Goal: Check status: Check status

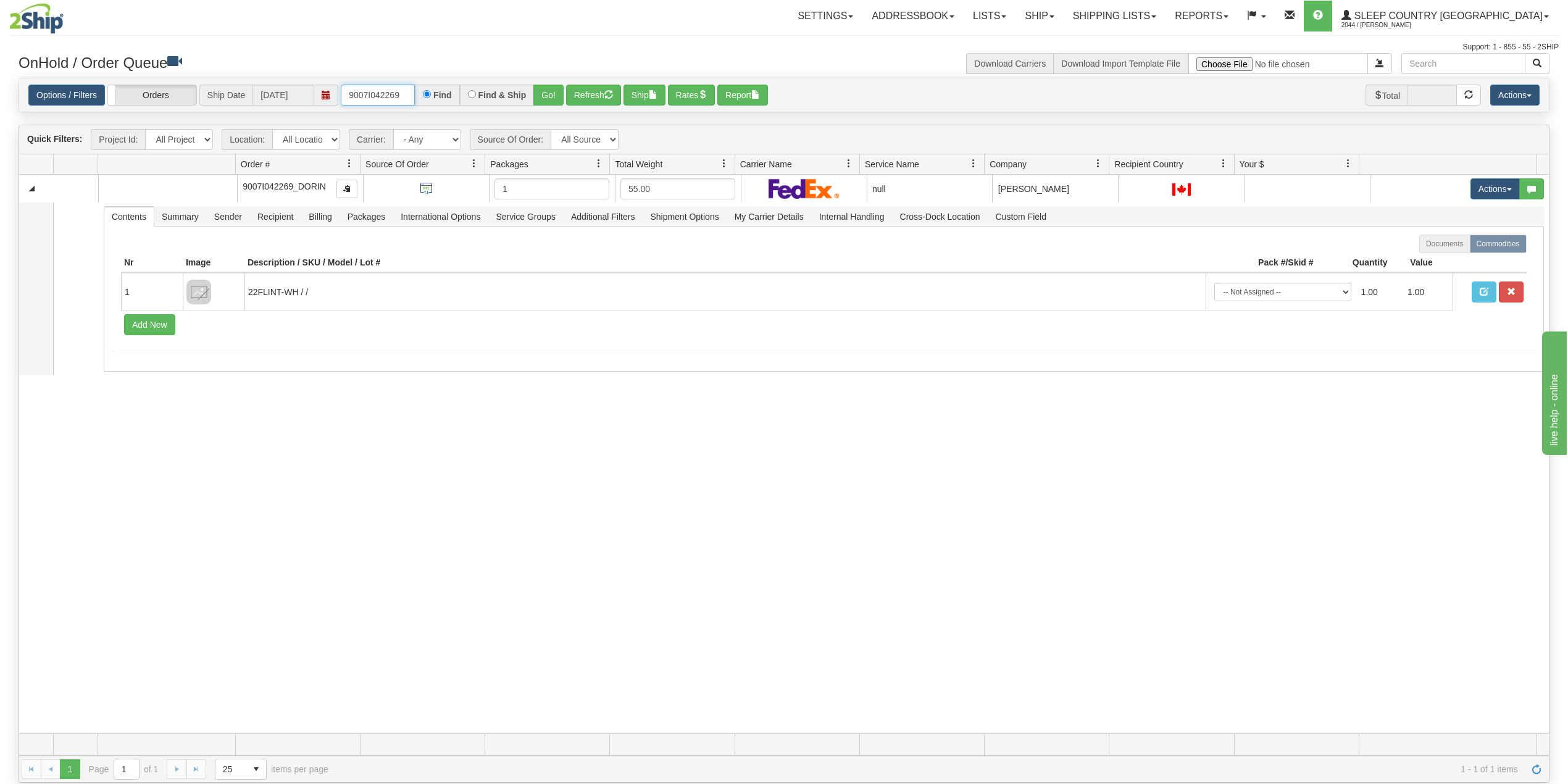
click at [374, 94] on input "9007I042269" at bounding box center [378, 94] width 74 height 21
paste input "0I059577"
type input "9000I059577"
click at [551, 95] on button "Go!" at bounding box center [549, 94] width 30 height 21
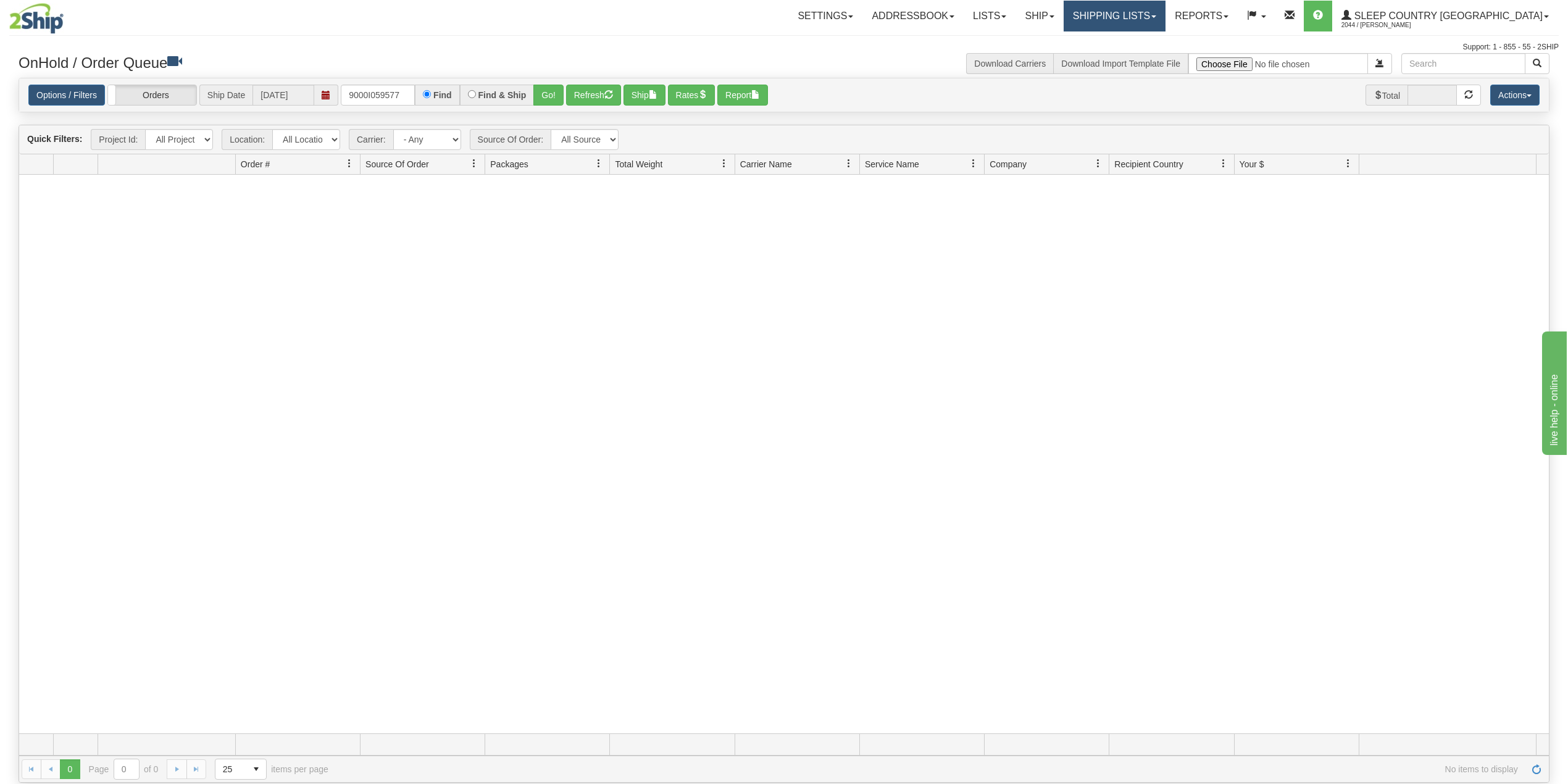
click at [1166, 13] on link "Shipping lists" at bounding box center [1114, 16] width 102 height 31
click at [1152, 56] on span "Search Shipment History" at bounding box center [1104, 60] width 96 height 10
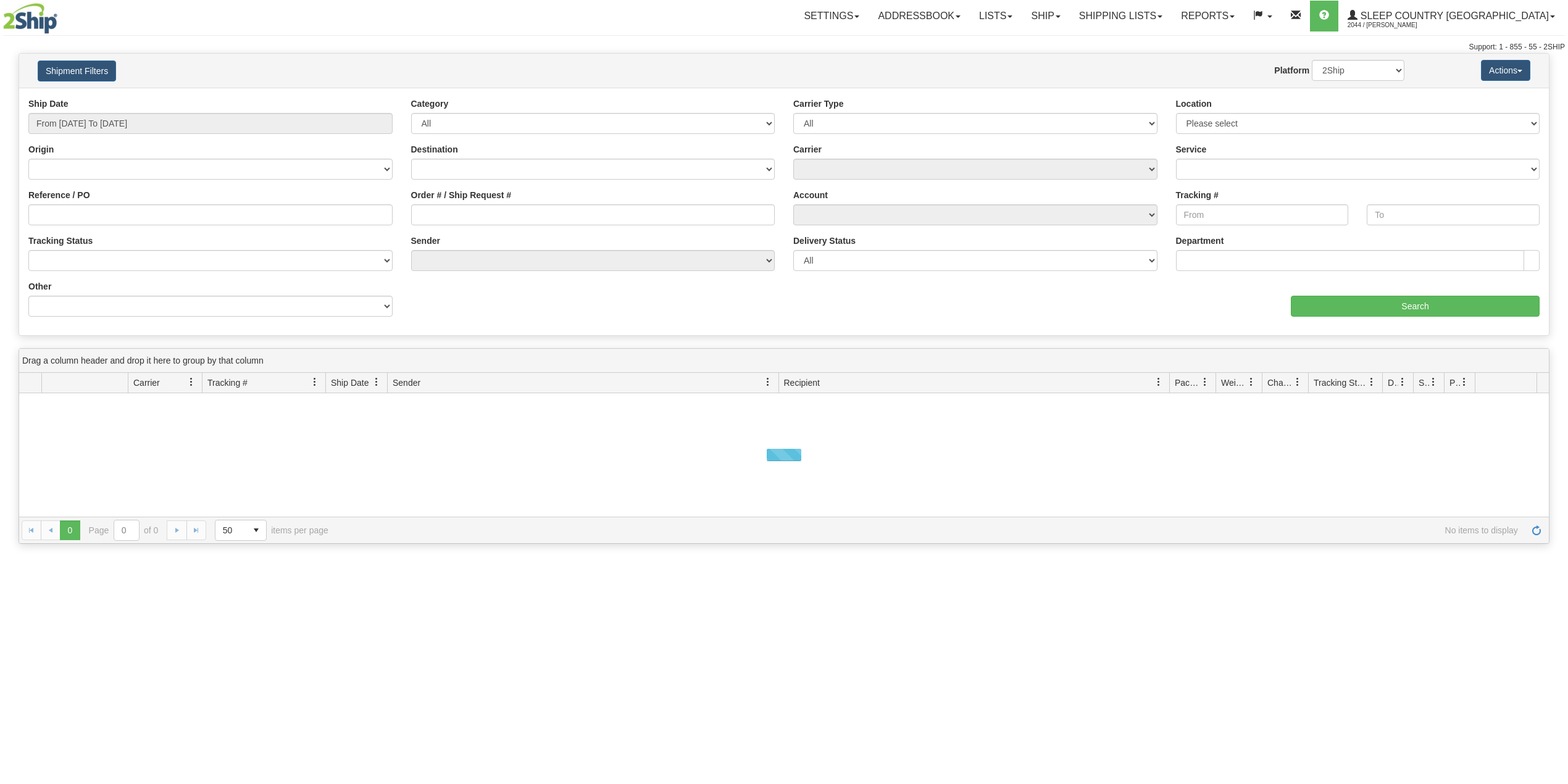
click at [95, 70] on button "Shipment Filters" at bounding box center [77, 70] width 79 height 21
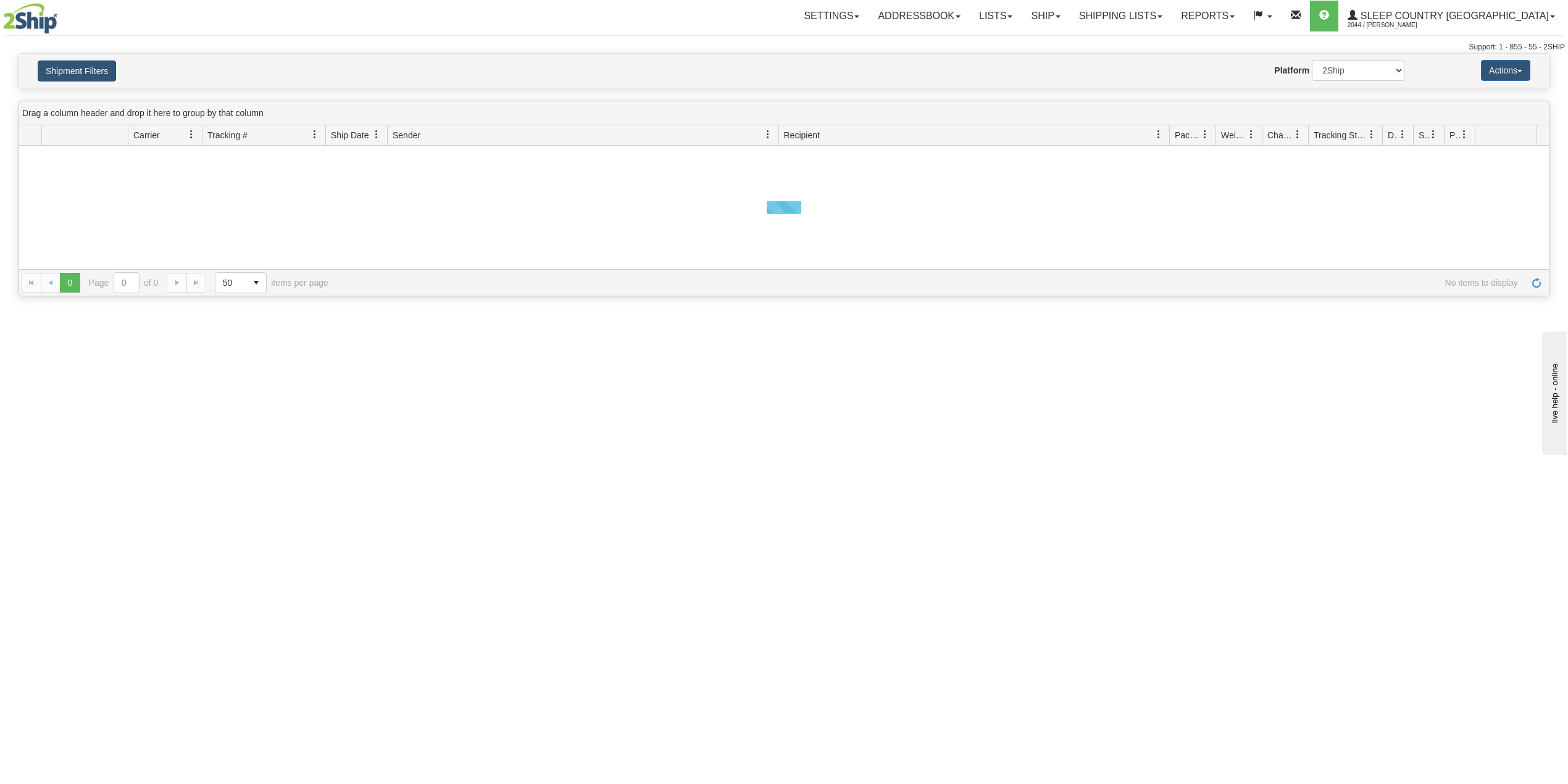
click at [95, 72] on button "Shipment Filters" at bounding box center [77, 70] width 79 height 21
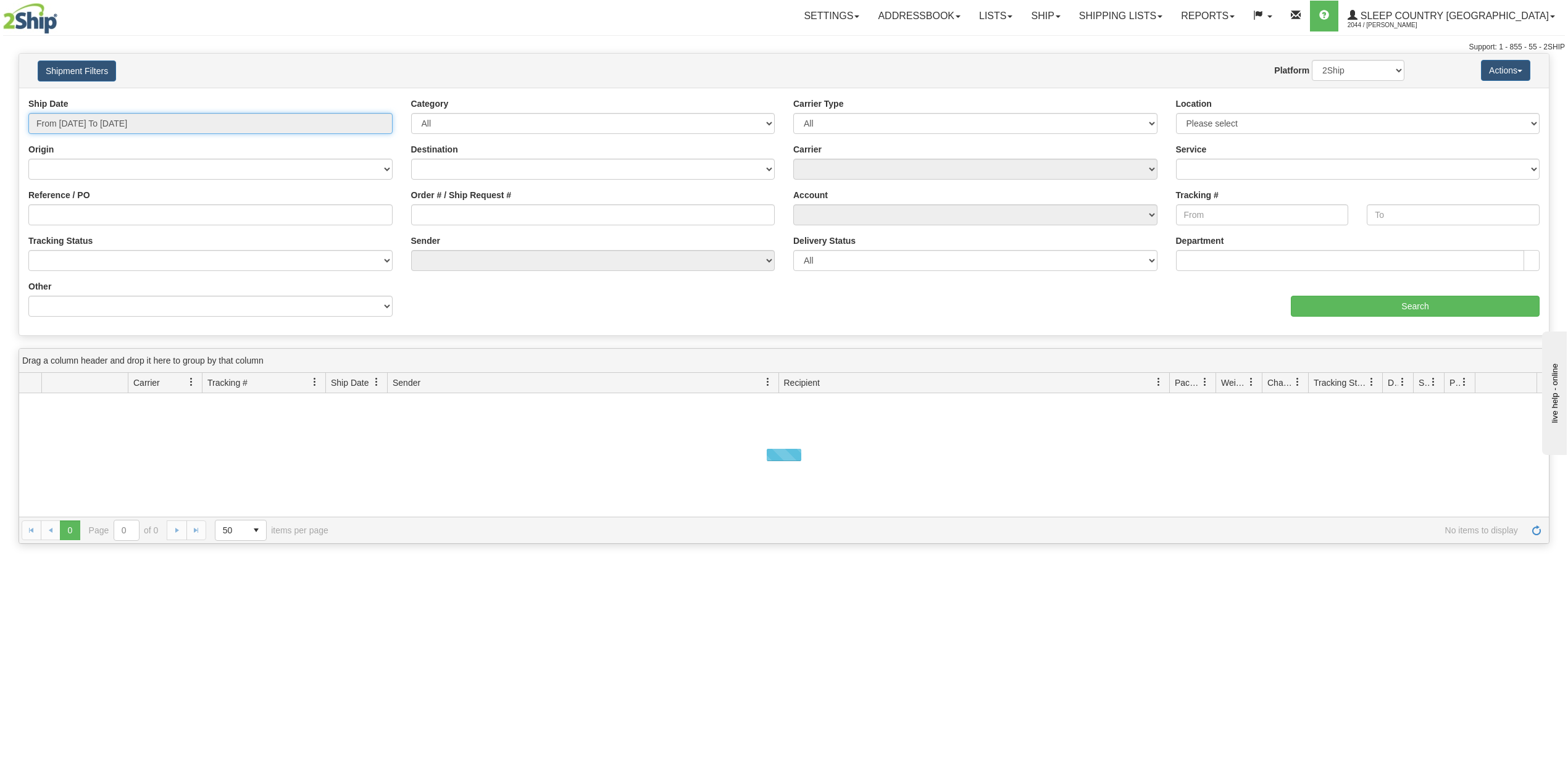
click at [98, 126] on input "From [DATE] To [DATE]" at bounding box center [210, 123] width 364 height 21
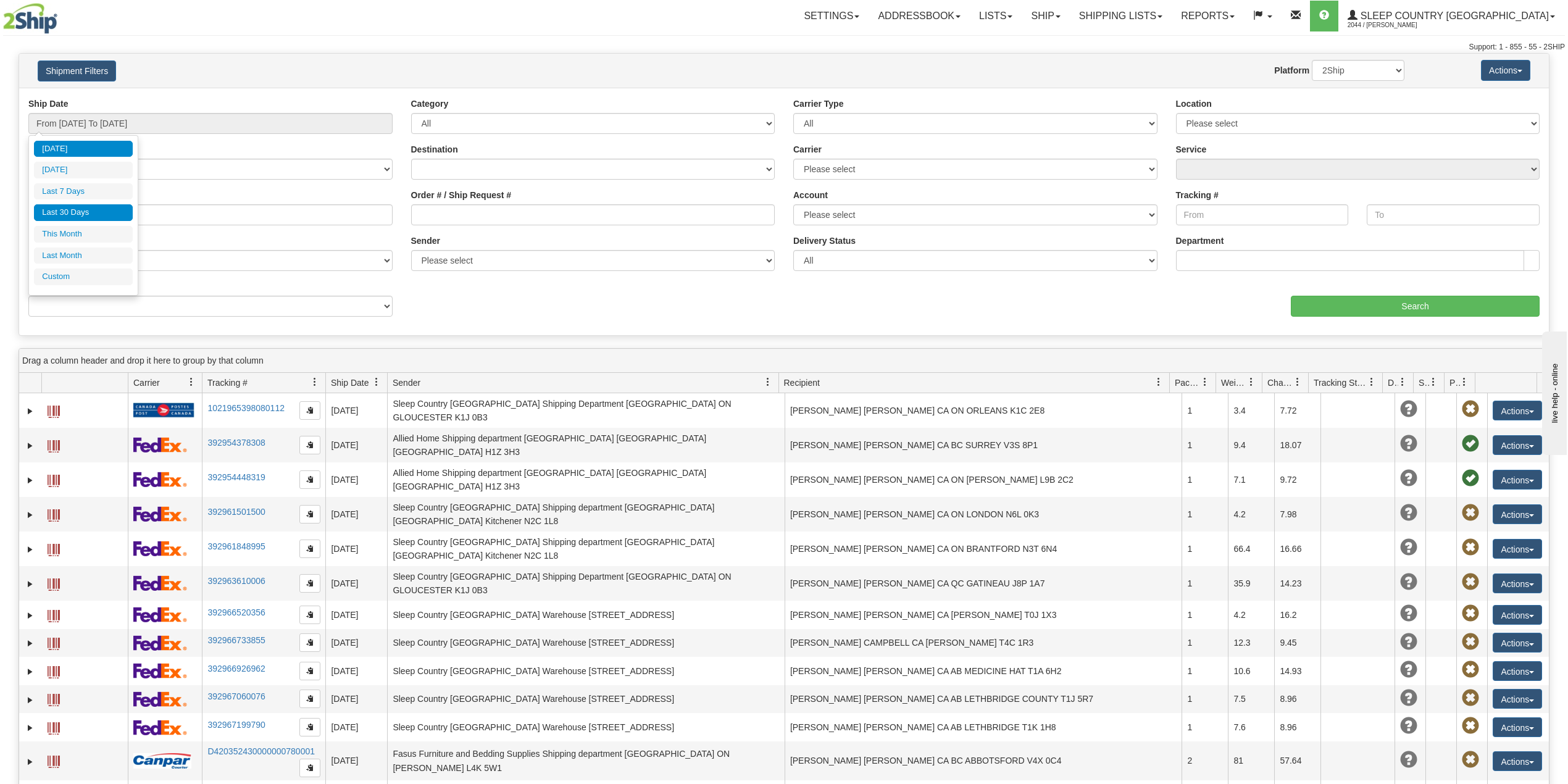
click at [67, 209] on li "Last 30 Days" at bounding box center [84, 213] width 99 height 16
type input "From [DATE] To [DATE]"
click at [67, 209] on input "Reference / PO" at bounding box center [210, 215] width 364 height 21
paste input "9000I059577"
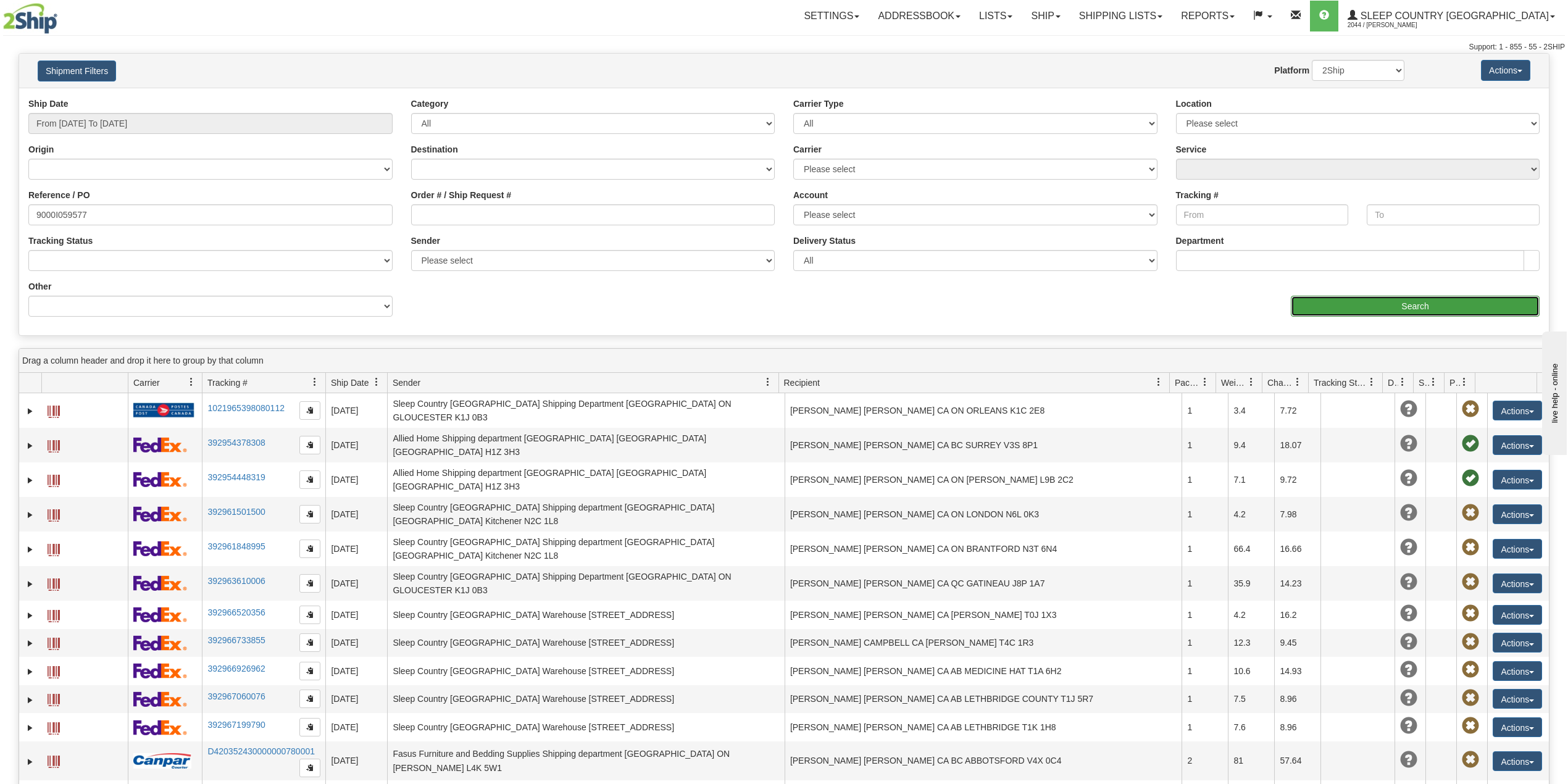
click at [1400, 302] on input "Search" at bounding box center [1415, 306] width 249 height 21
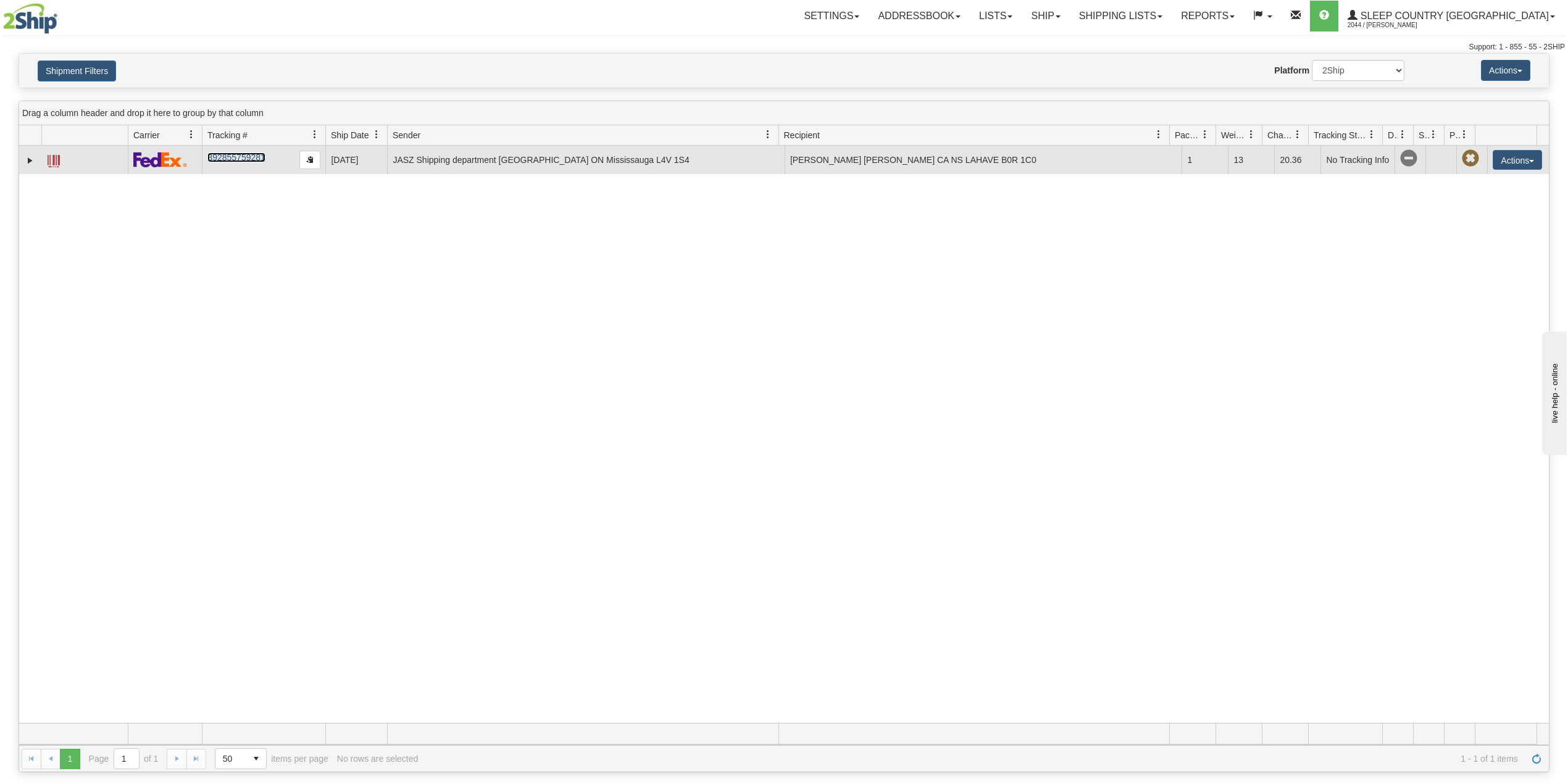
click at [251, 162] on link "392855759281" at bounding box center [236, 158] width 58 height 10
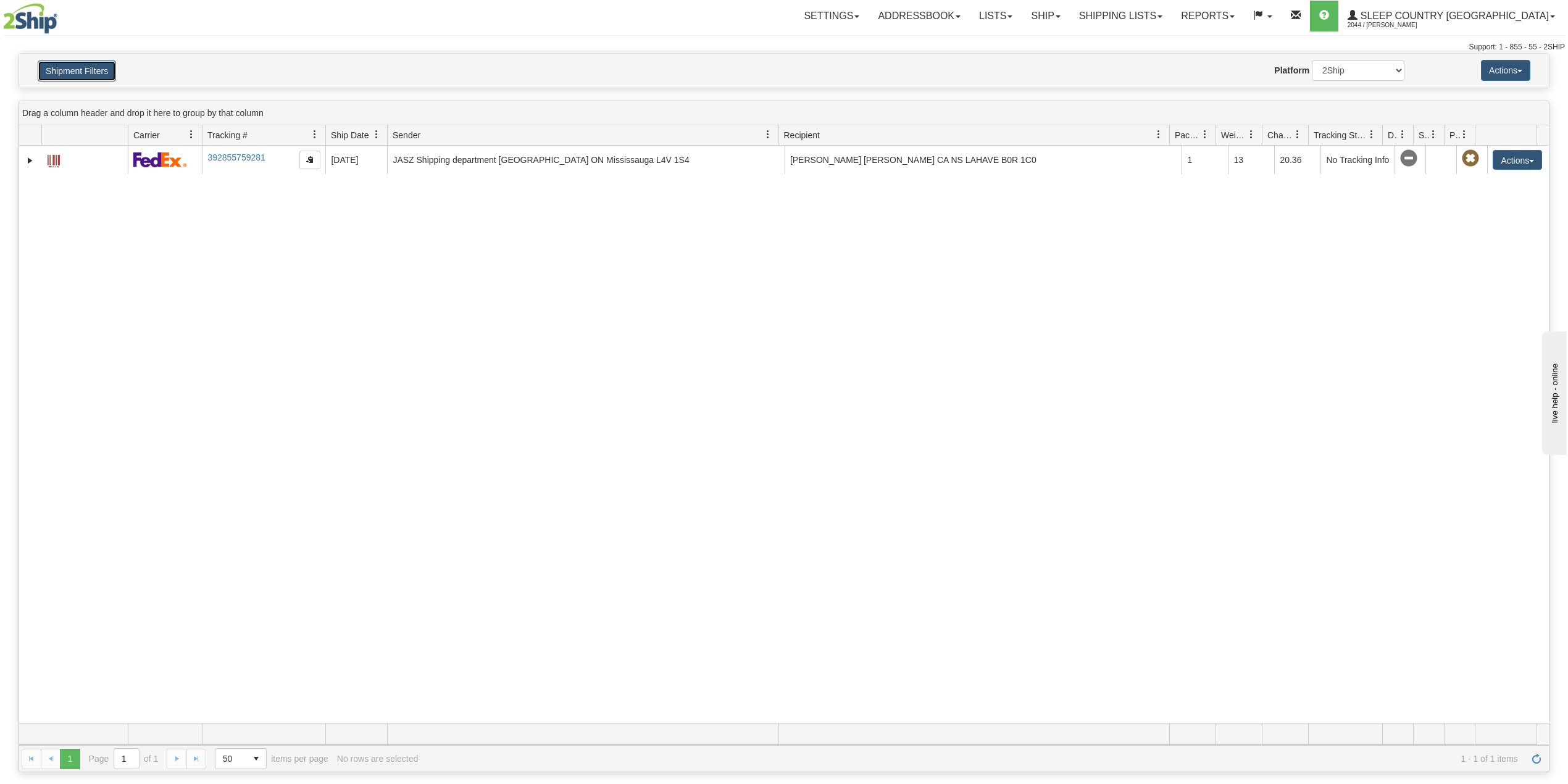
click at [72, 73] on button "Shipment Filters" at bounding box center [77, 70] width 79 height 21
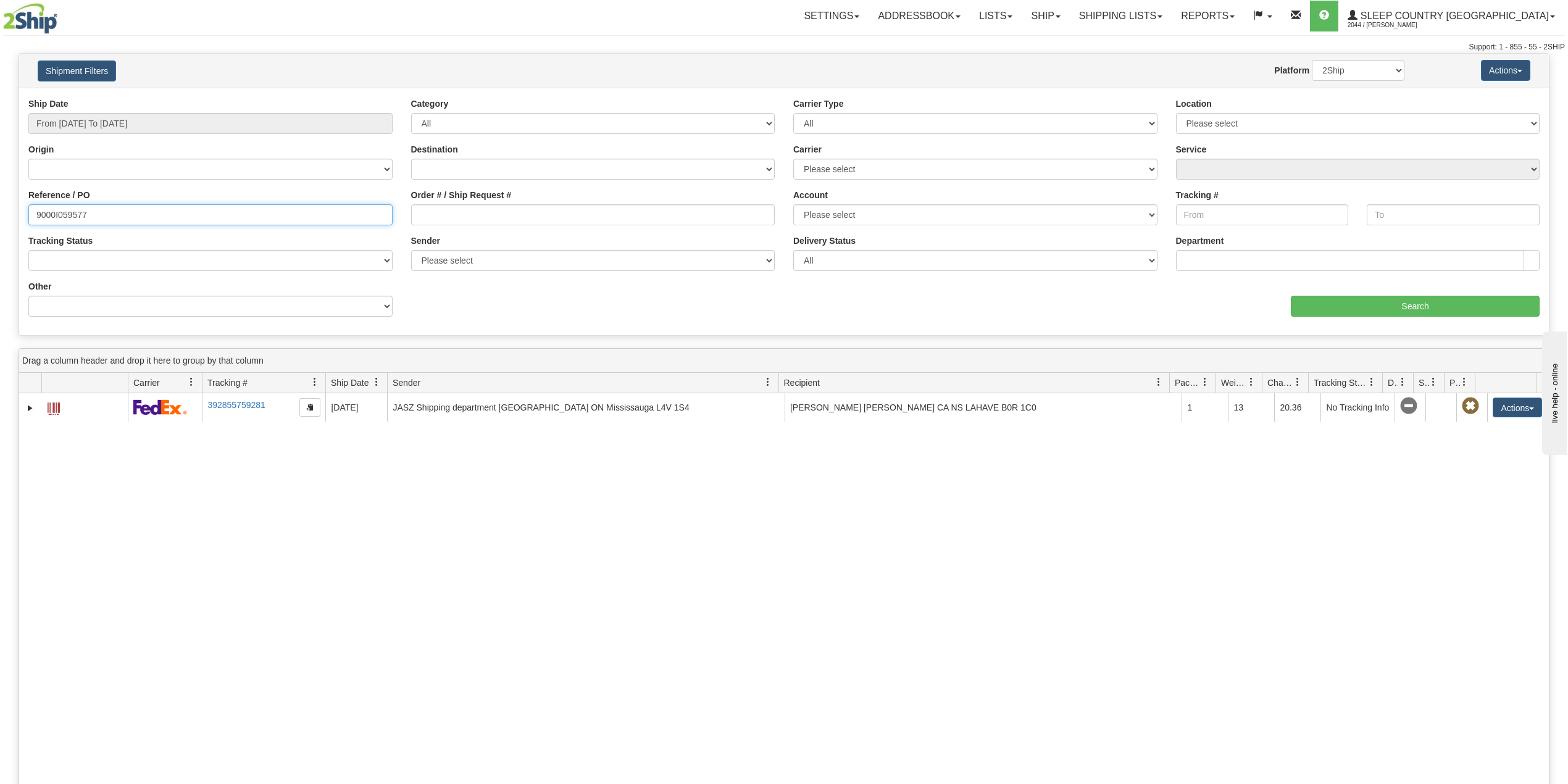
click at [62, 214] on input "9000I059577" at bounding box center [210, 215] width 364 height 21
paste input "47608"
click at [1442, 309] on input "Search" at bounding box center [1415, 306] width 249 height 21
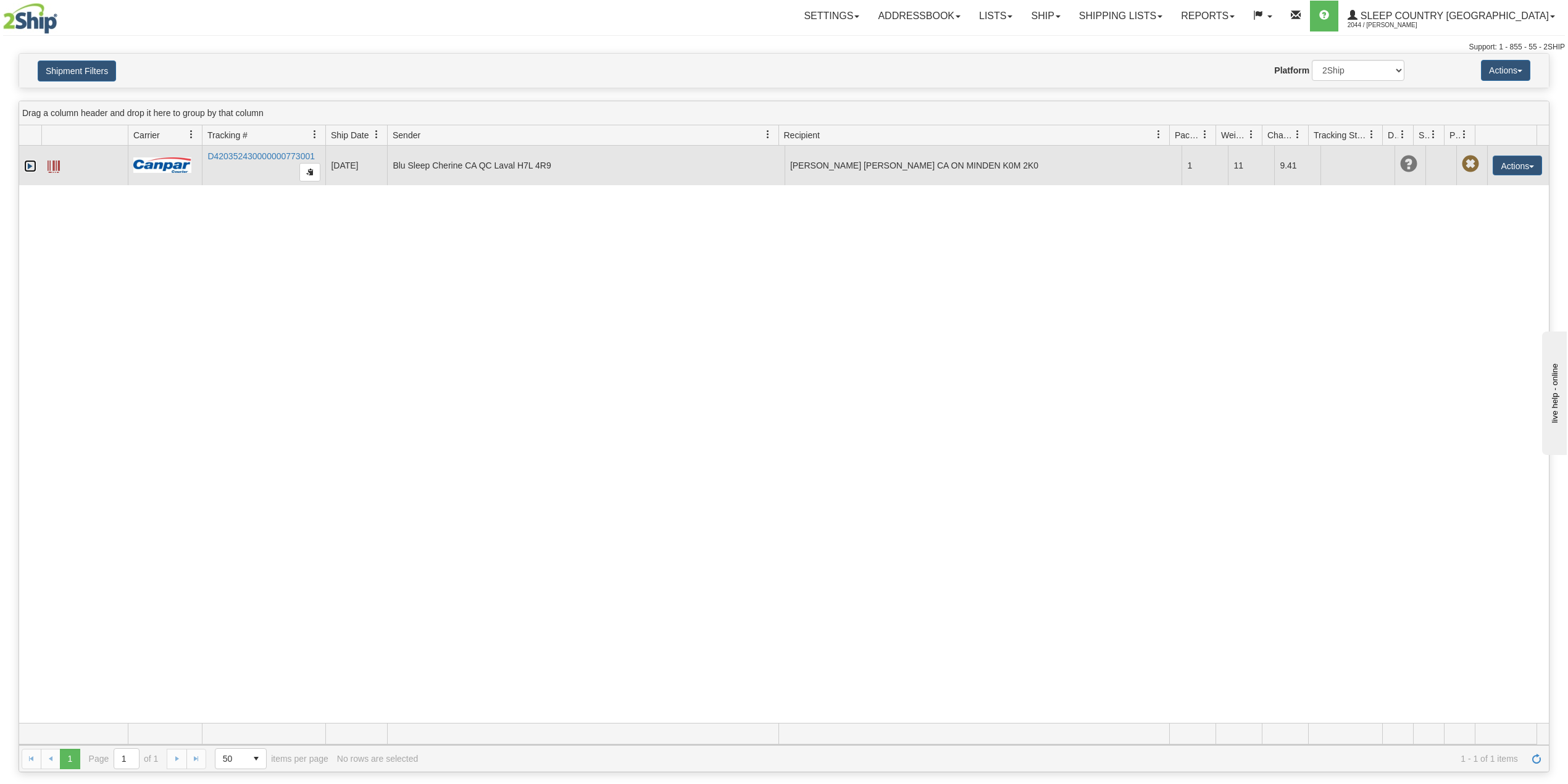
click at [31, 169] on link "Expand" at bounding box center [30, 165] width 12 height 12
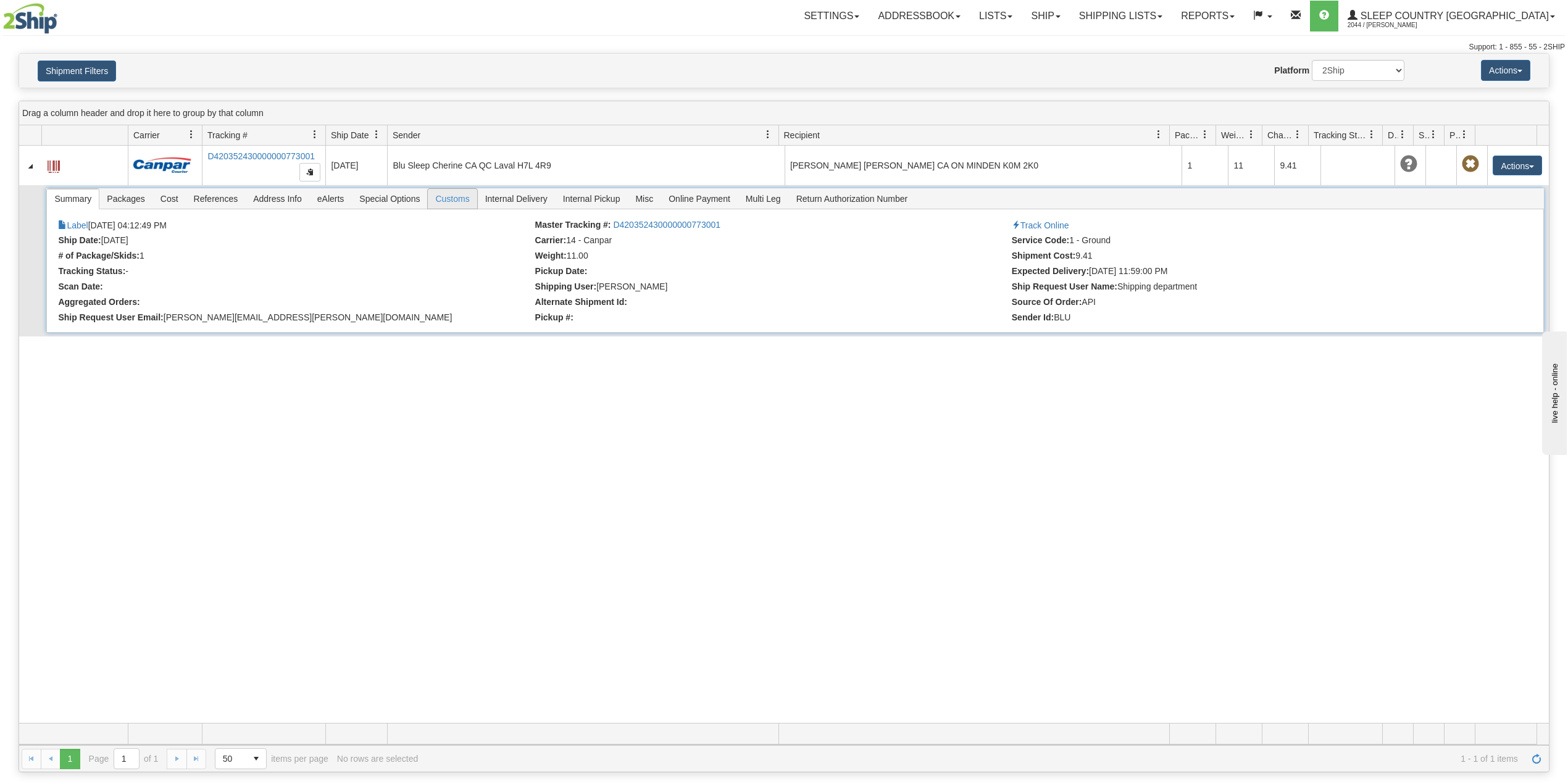
click at [463, 201] on span "Customs" at bounding box center [452, 198] width 49 height 20
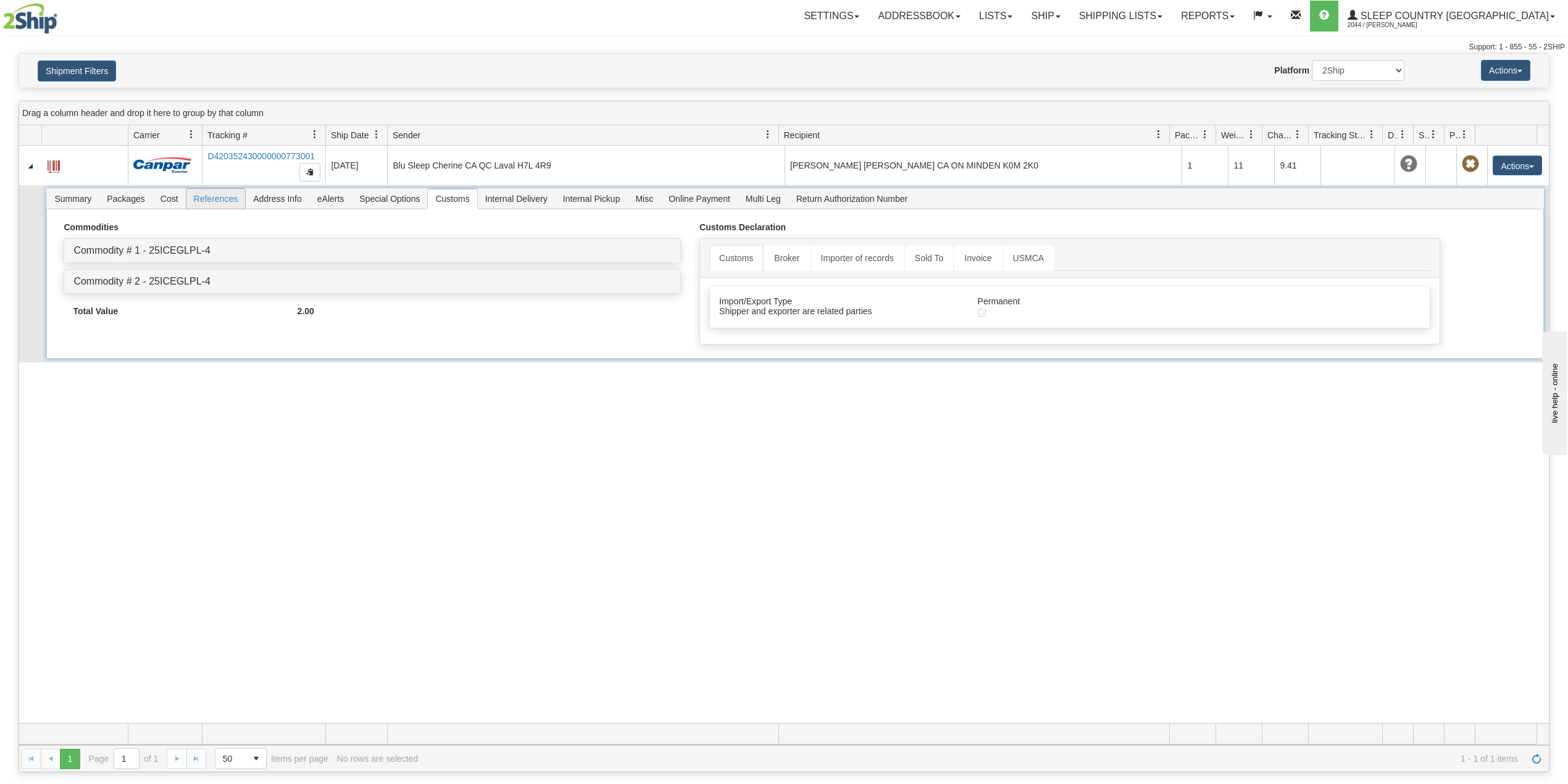
click at [221, 199] on span "References" at bounding box center [216, 198] width 60 height 20
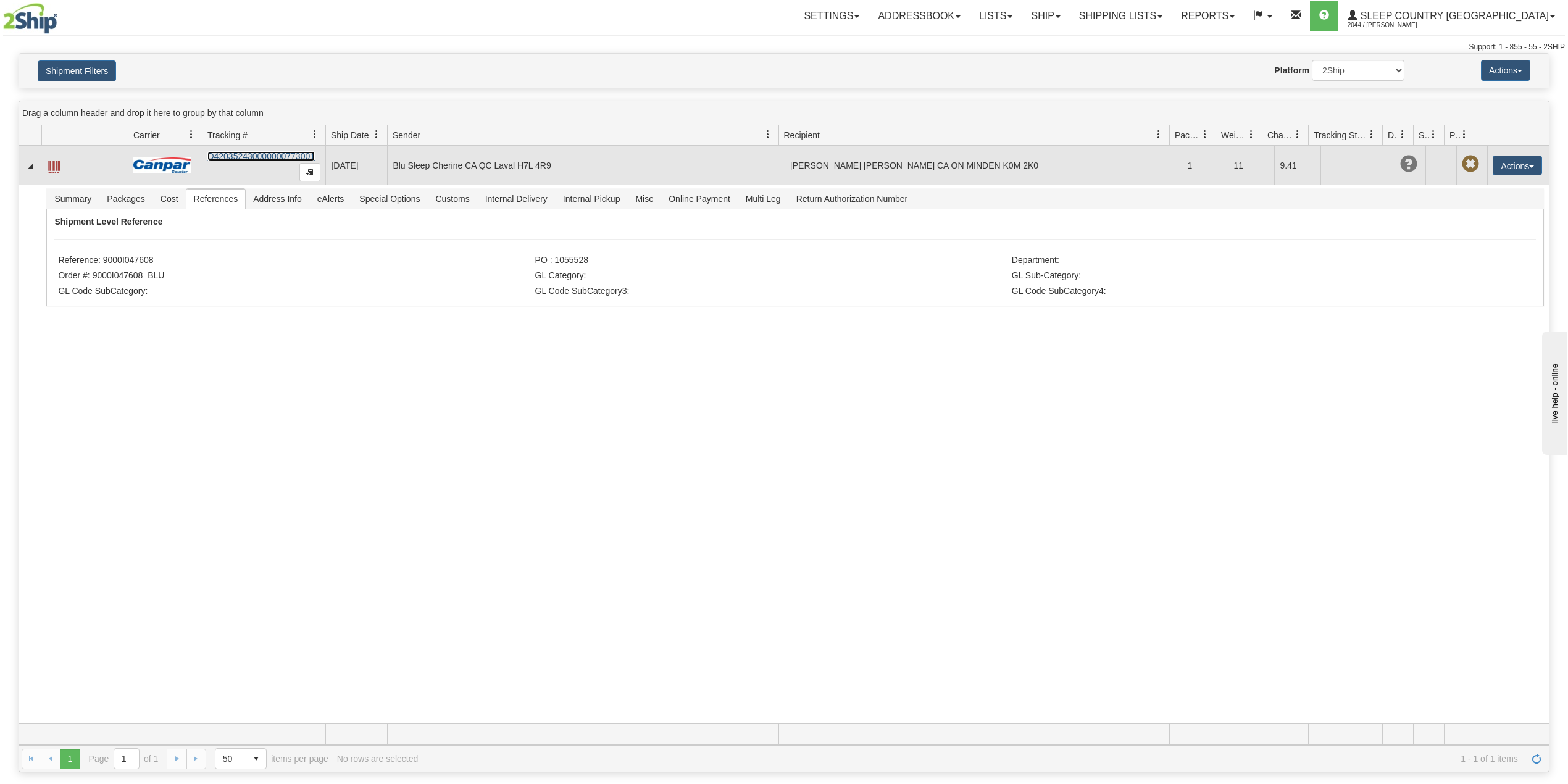
click at [262, 157] on link "D420352430000000773001" at bounding box center [261, 157] width 108 height 10
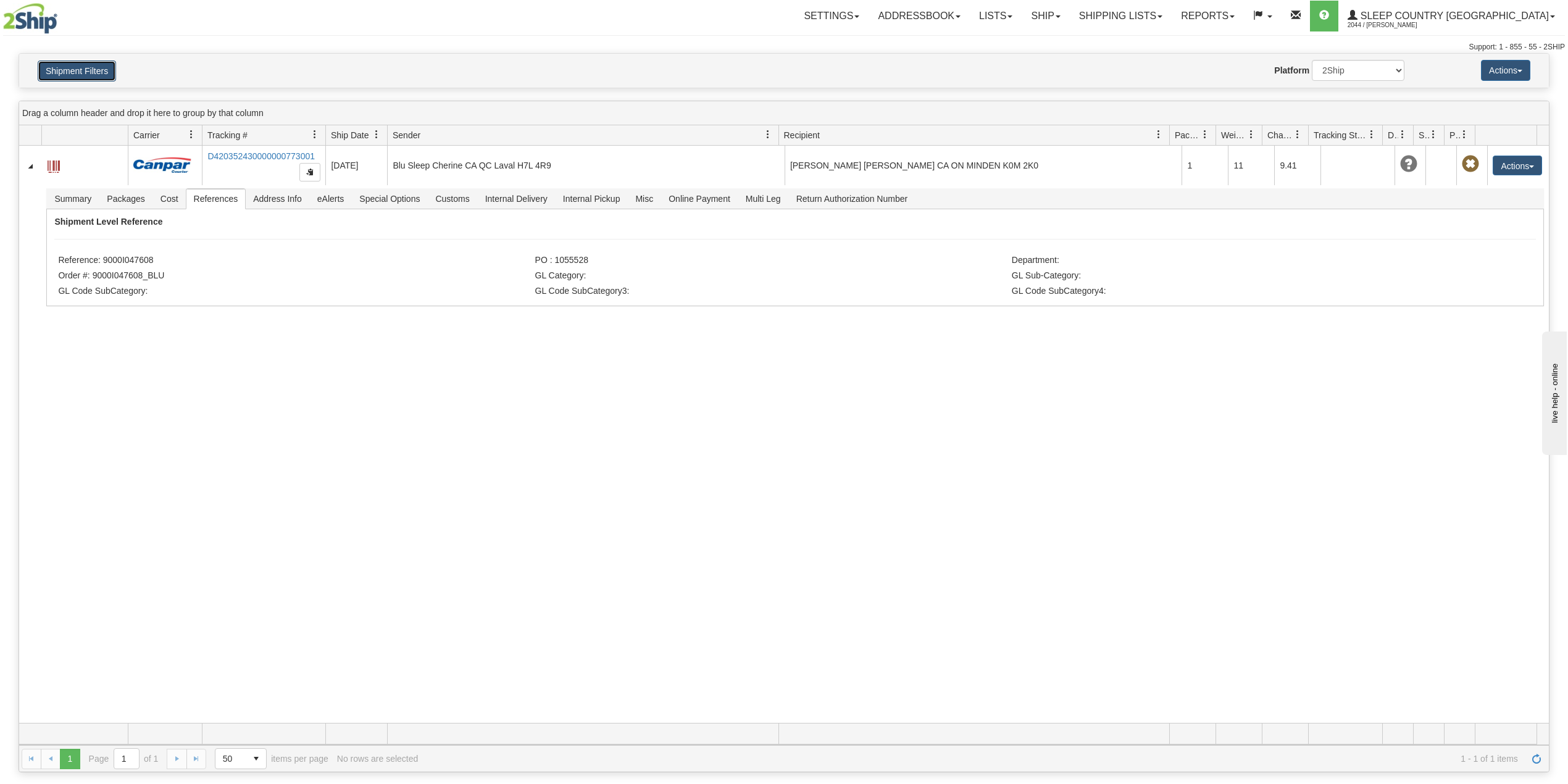
click at [87, 74] on button "Shipment Filters" at bounding box center [77, 70] width 79 height 21
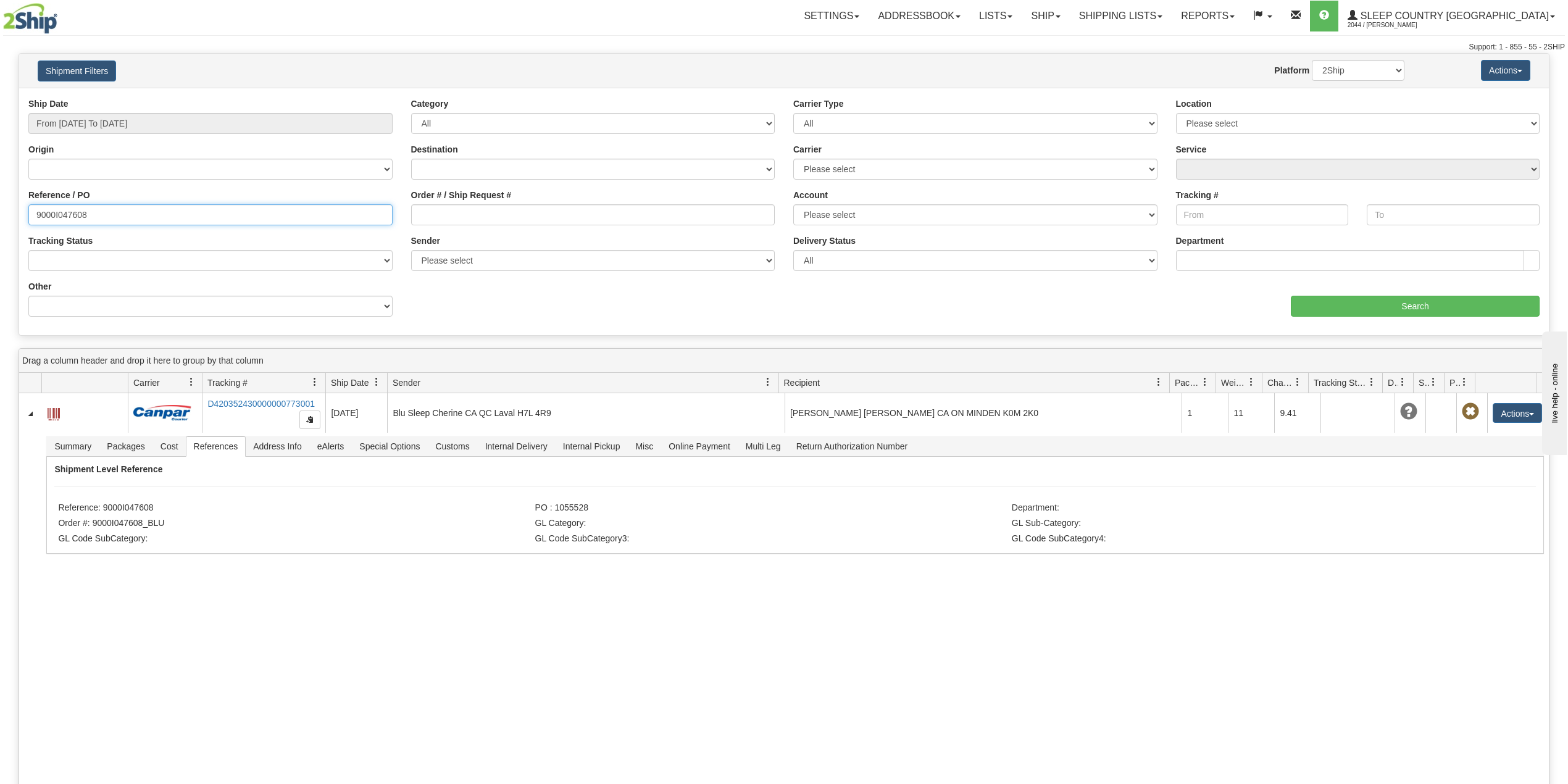
click at [74, 208] on input "9000I047608" at bounding box center [210, 215] width 364 height 21
paste input "67517"
type input "9000I067517"
click at [1408, 310] on input "Search" at bounding box center [1415, 306] width 249 height 21
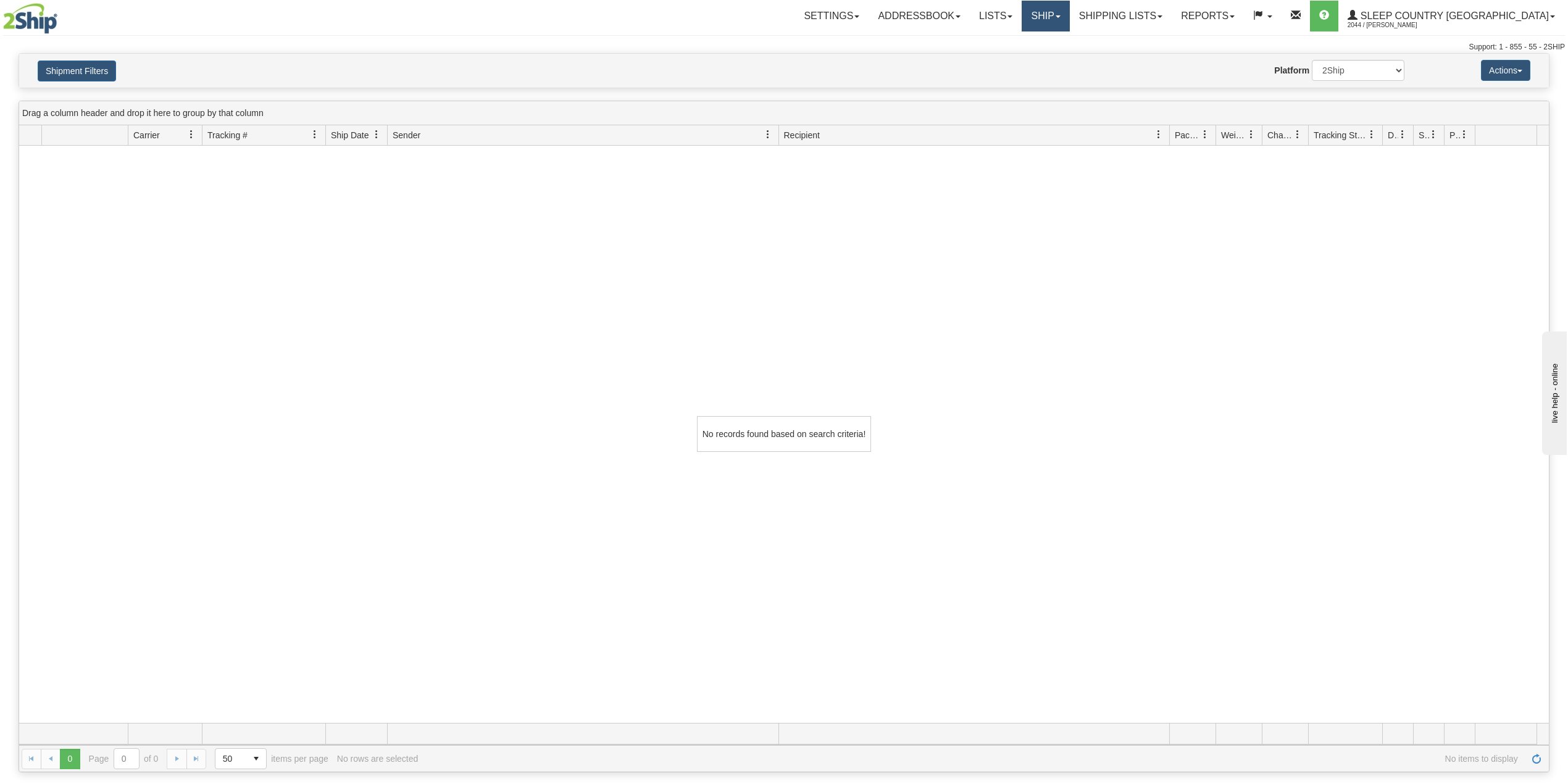
click at [1069, 16] on link "Ship" at bounding box center [1045, 16] width 48 height 31
click at [1057, 60] on span "OnHold / Order Queue" at bounding box center [1013, 60] width 87 height 10
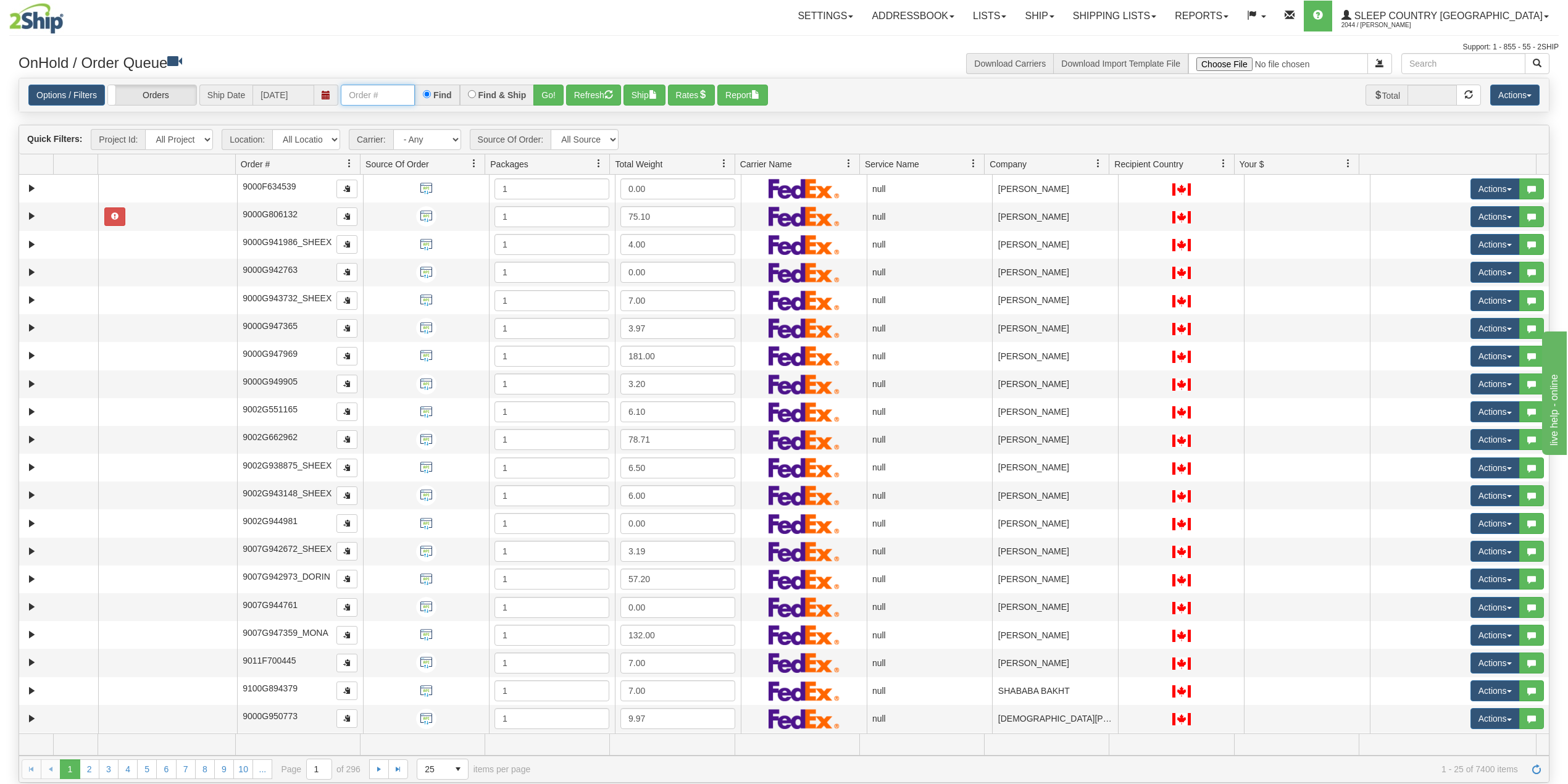
click at [362, 98] on input "text" at bounding box center [378, 94] width 74 height 21
paste input "9000I067517"
click at [542, 96] on button "Go!" at bounding box center [549, 94] width 30 height 21
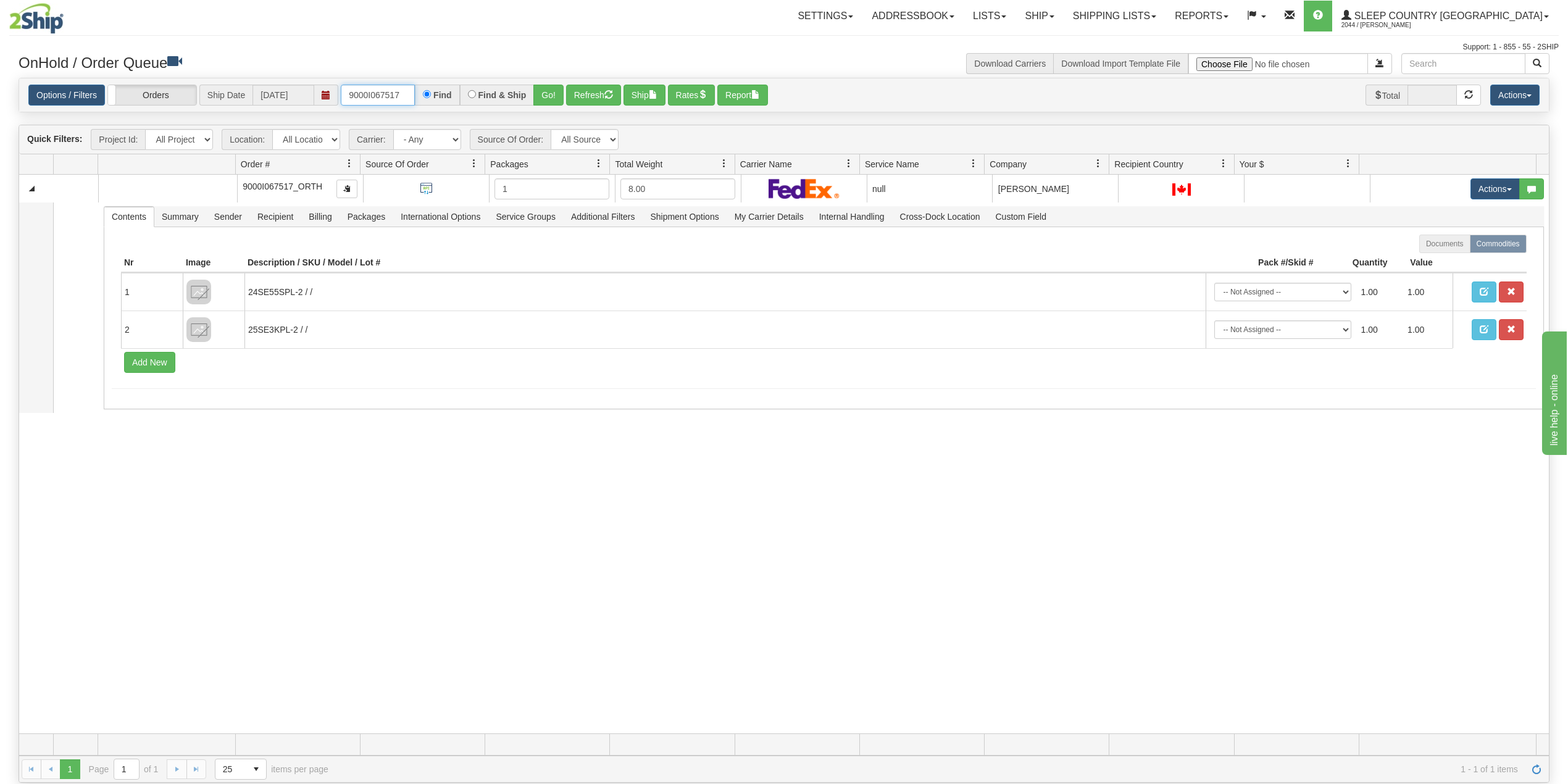
click at [373, 94] on input "9000I067517" at bounding box center [378, 94] width 74 height 21
paste input "55091"
type input "9000I055091"
click at [554, 93] on button "Go!" at bounding box center [549, 94] width 30 height 21
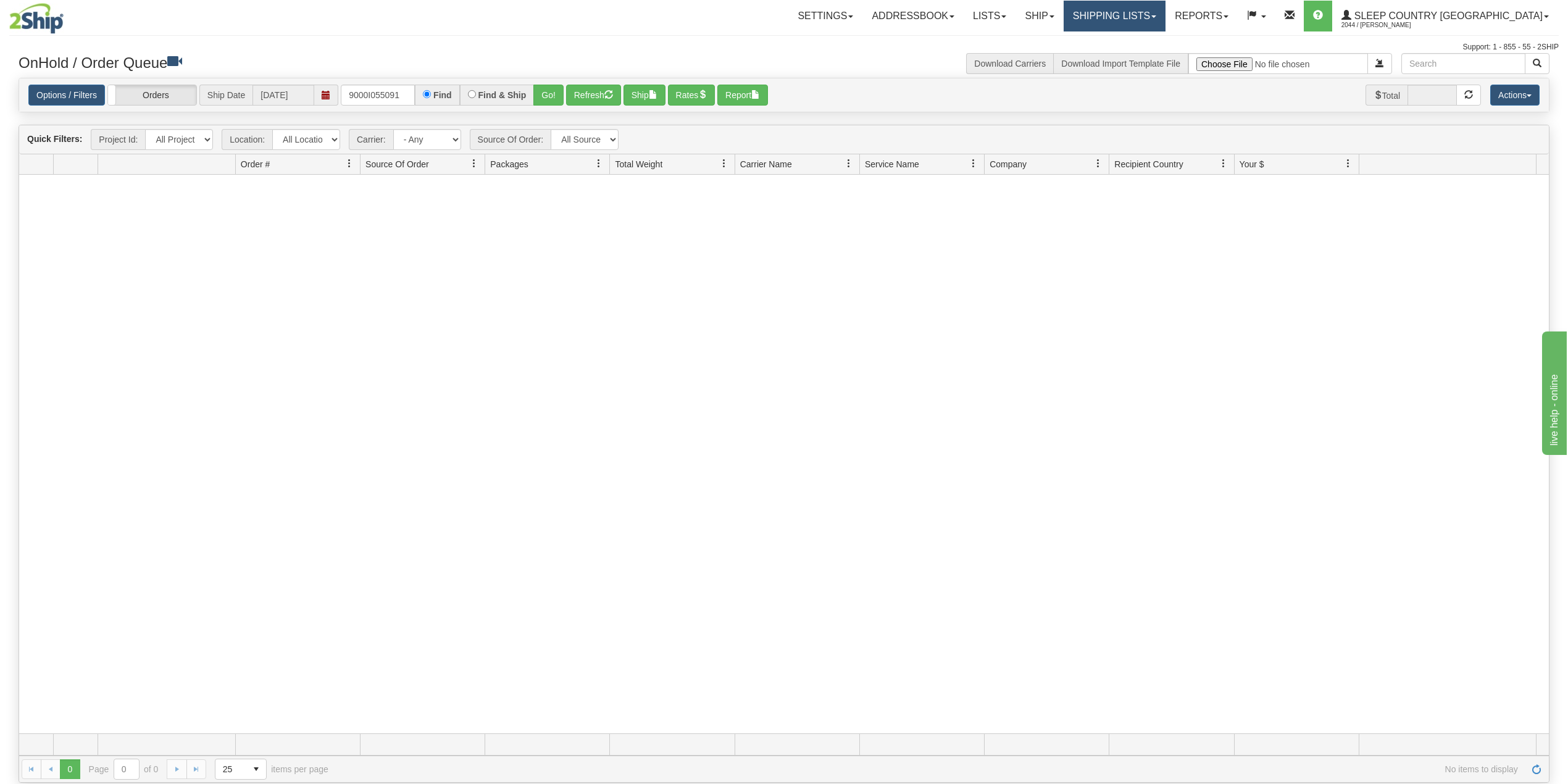
click at [1166, 11] on link "Shipping lists" at bounding box center [1114, 16] width 102 height 31
click at [1151, 55] on span "Search Shipment History" at bounding box center [1104, 60] width 96 height 10
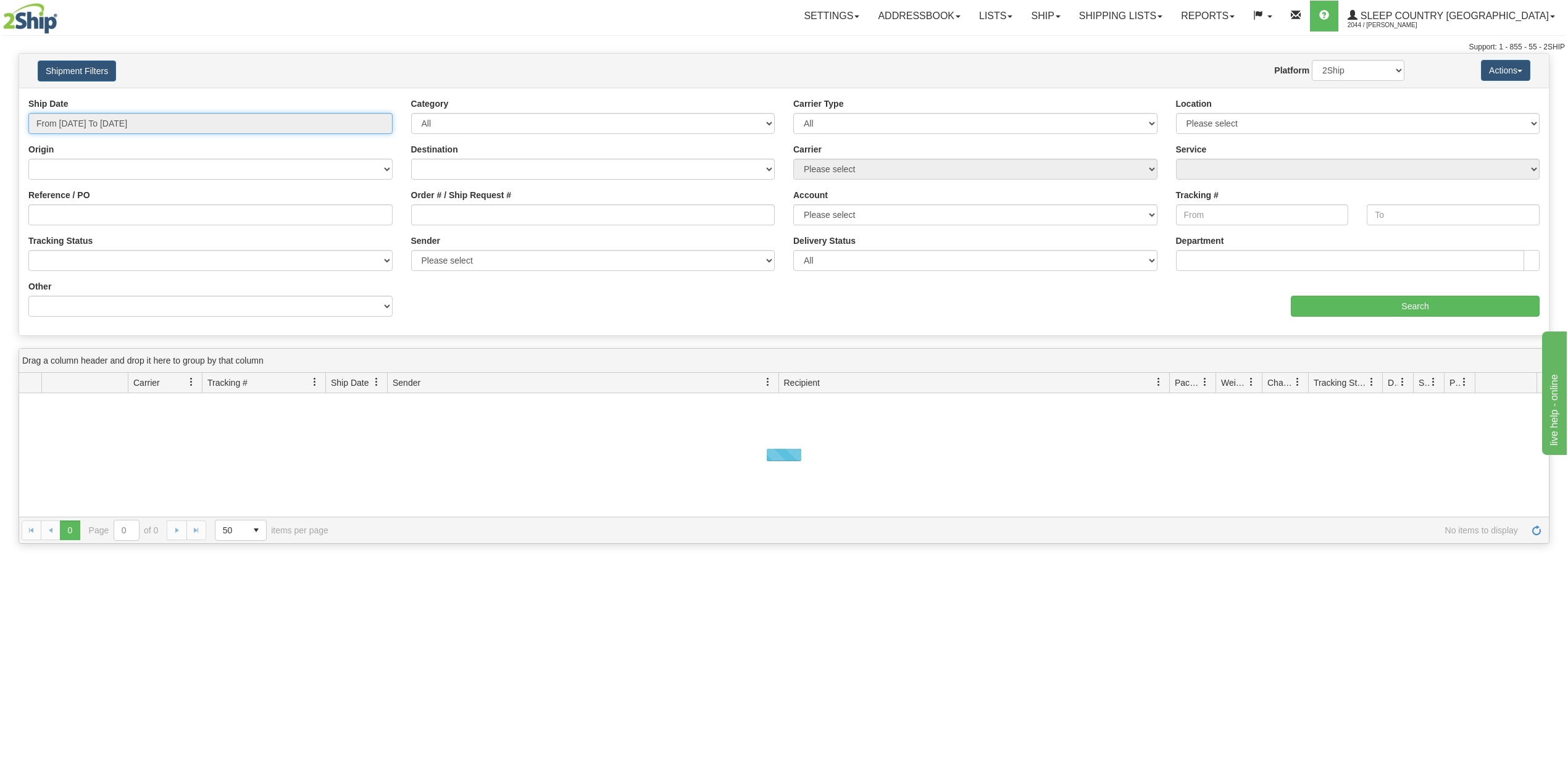
click at [105, 124] on input "From [DATE] To [DATE]" at bounding box center [210, 123] width 364 height 21
click at [80, 209] on li "Last 30 Days" at bounding box center [84, 213] width 99 height 16
type input "From [DATE] To [DATE]"
click at [82, 213] on input "Reference / PO" at bounding box center [210, 215] width 364 height 21
paste input "9000I055091"
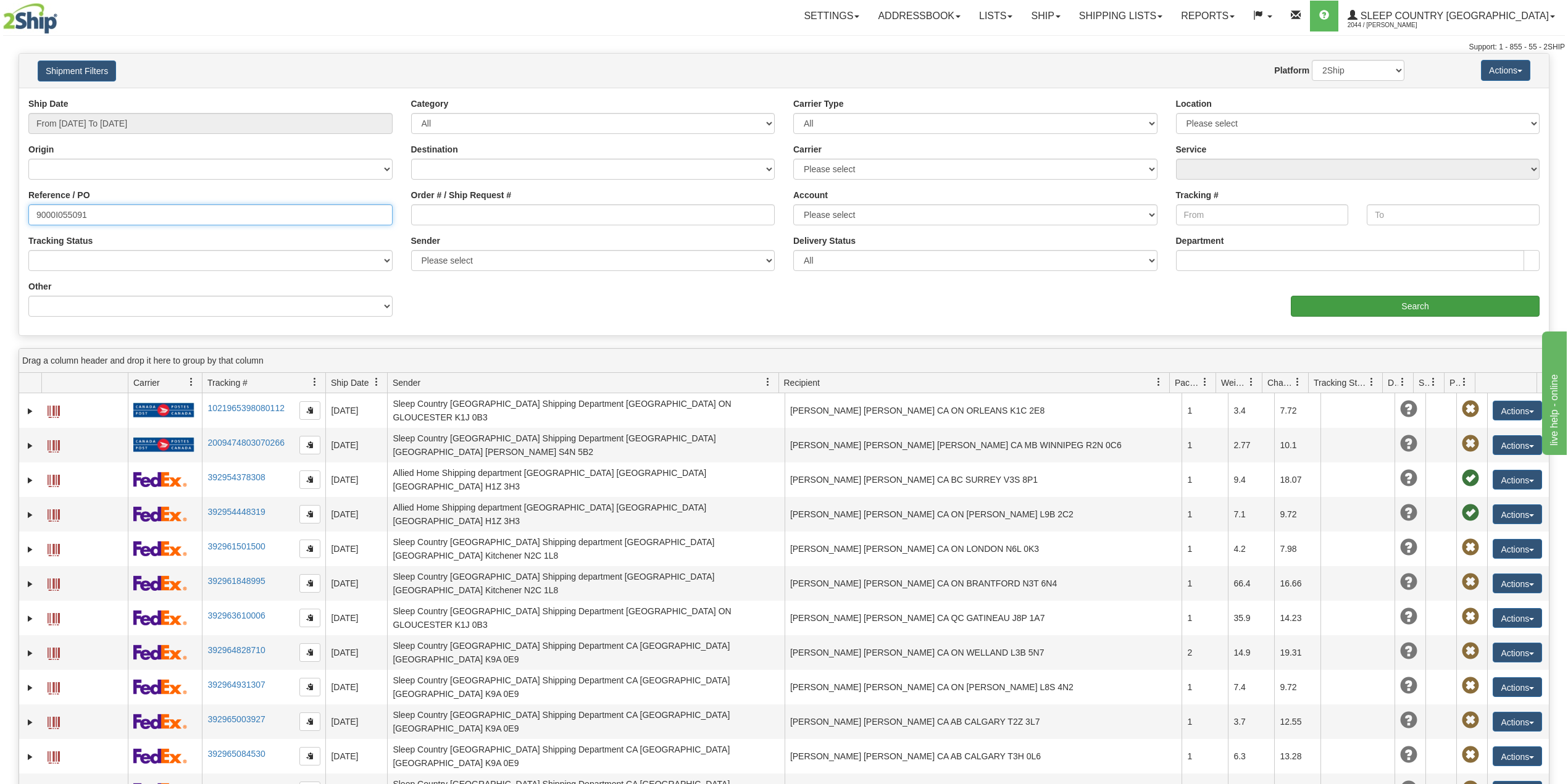
type input "9000I055091"
click at [1422, 307] on input "Search" at bounding box center [1415, 306] width 249 height 21
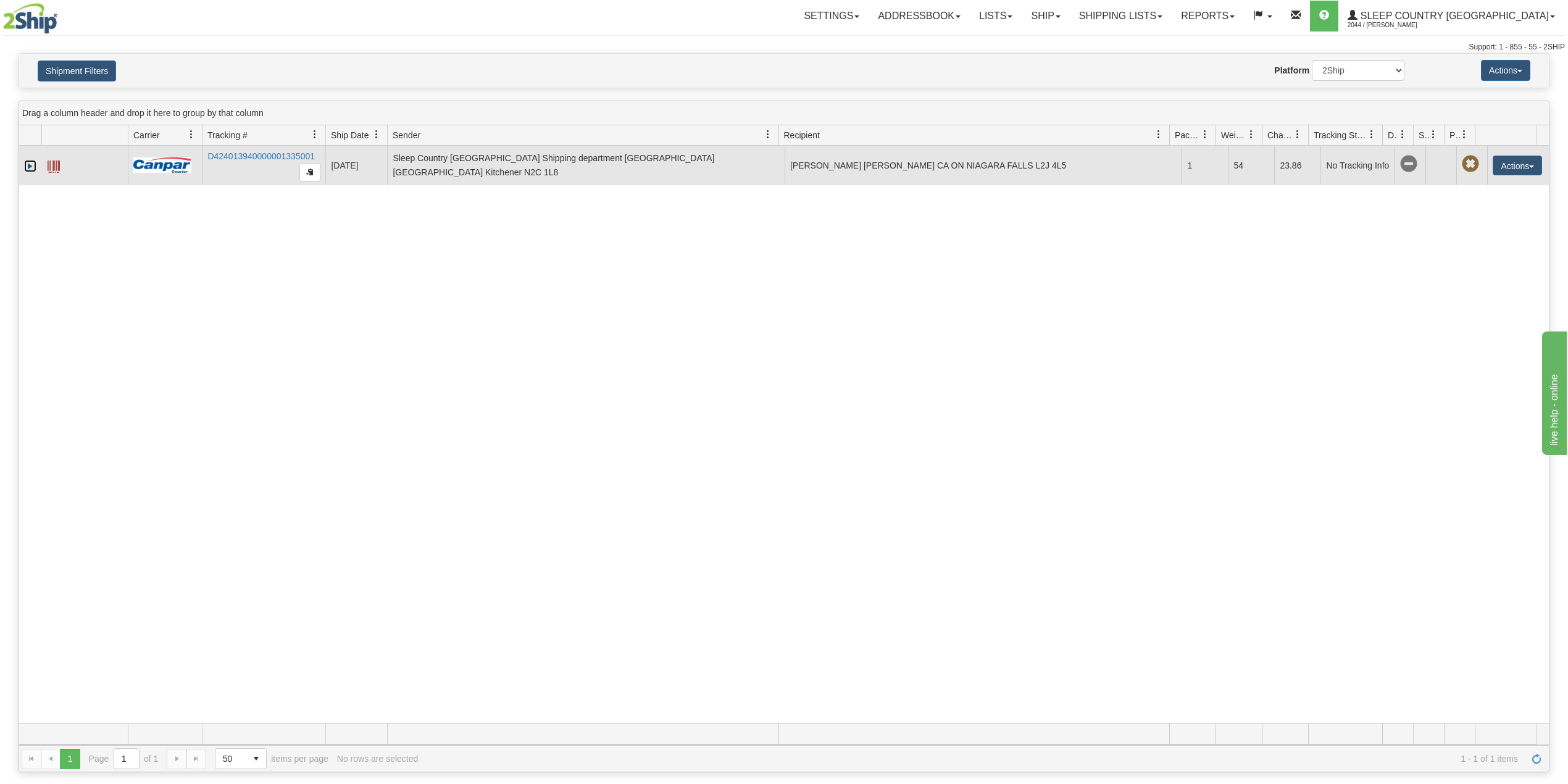
click at [31, 169] on link "Expand" at bounding box center [30, 165] width 12 height 12
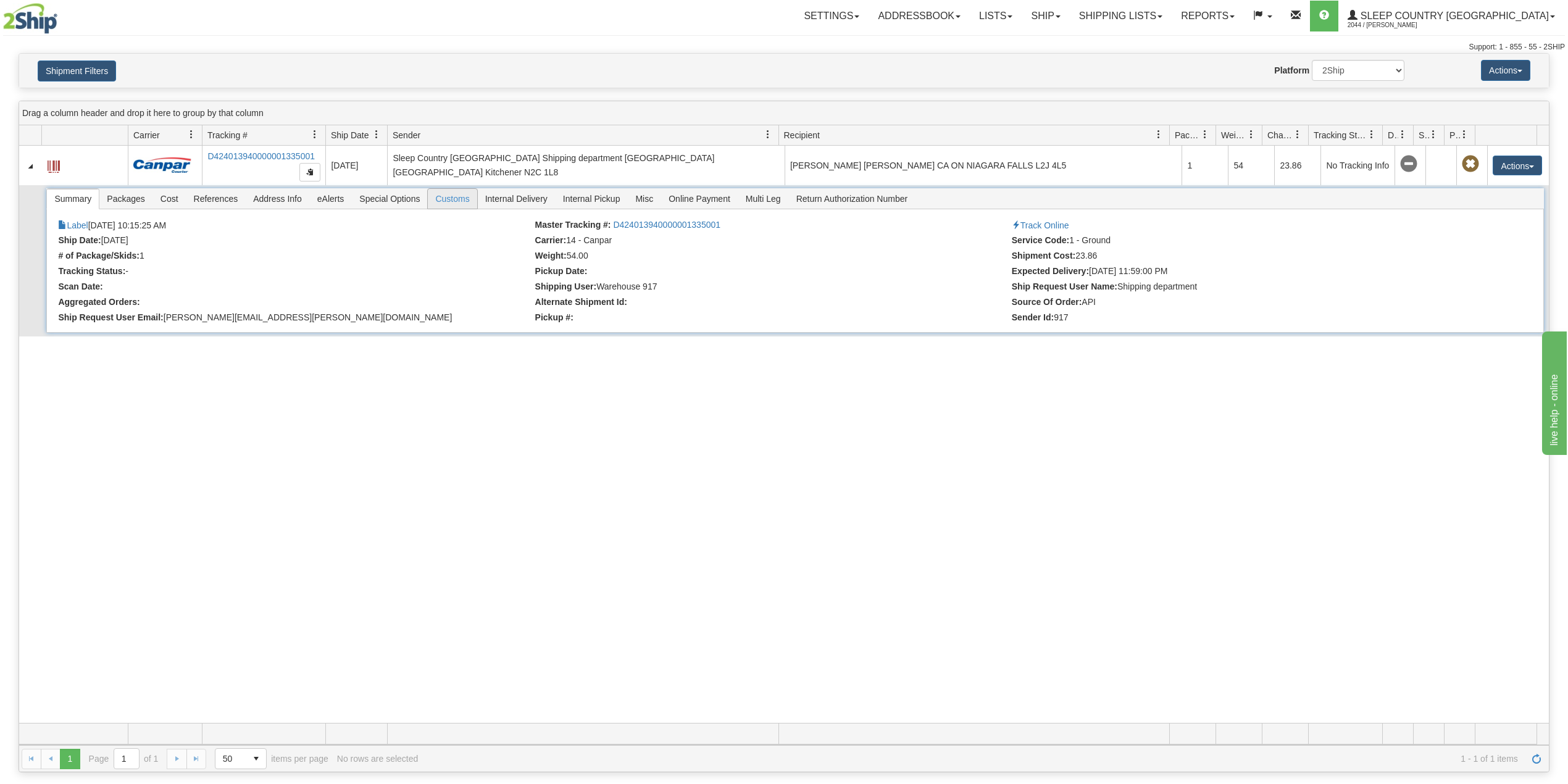
click at [461, 199] on span "Customs" at bounding box center [452, 198] width 49 height 20
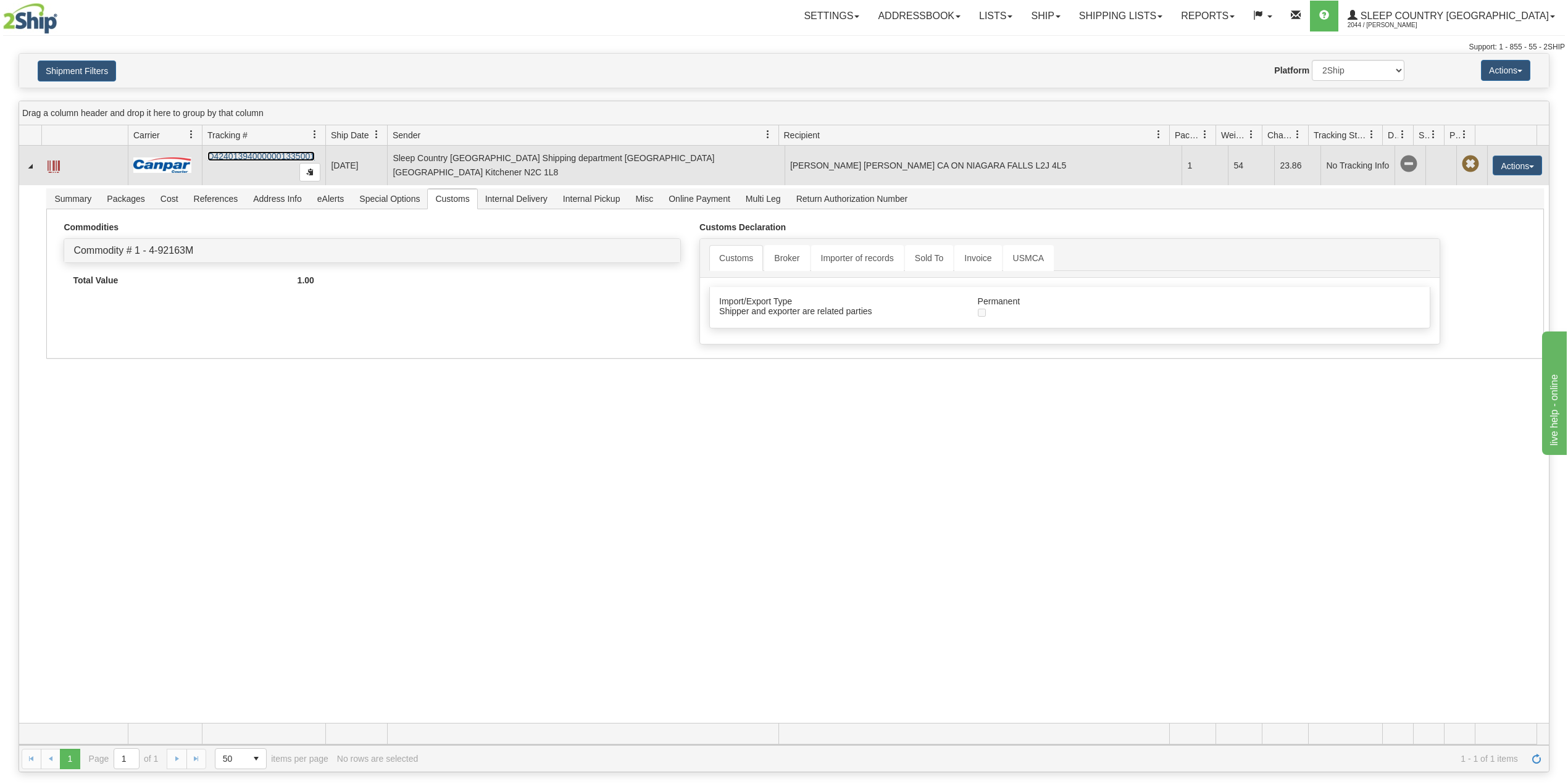
click at [254, 157] on link "D424013940000001335001" at bounding box center [261, 157] width 108 height 10
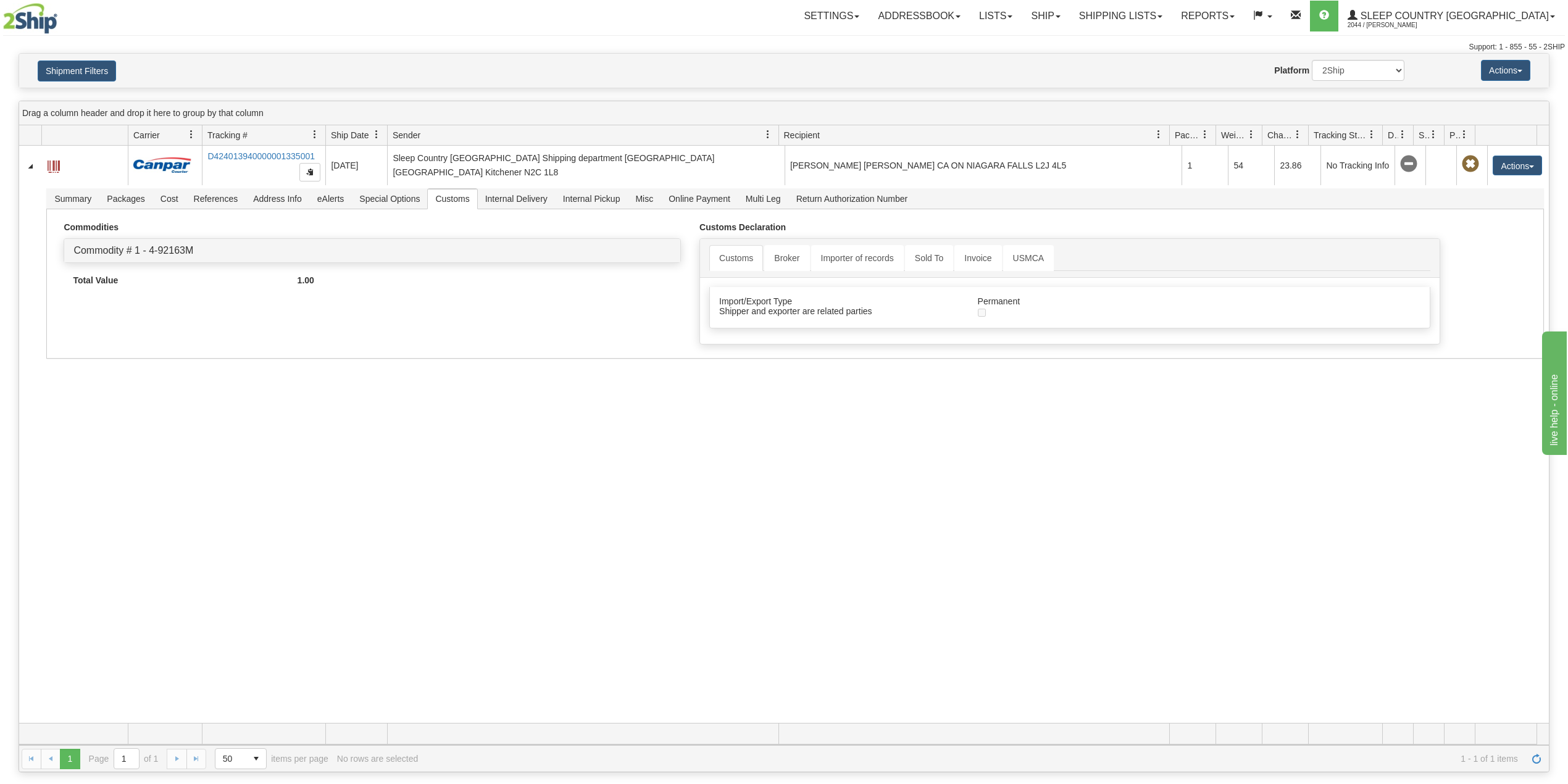
click at [242, 544] on div "31557033 2044 D424013940000001335001 [DATE] [DATE] 10:15:25 AM Sleep Country [G…" at bounding box center [784, 434] width 1529 height 577
